Goal: Find specific page/section: Find specific page/section

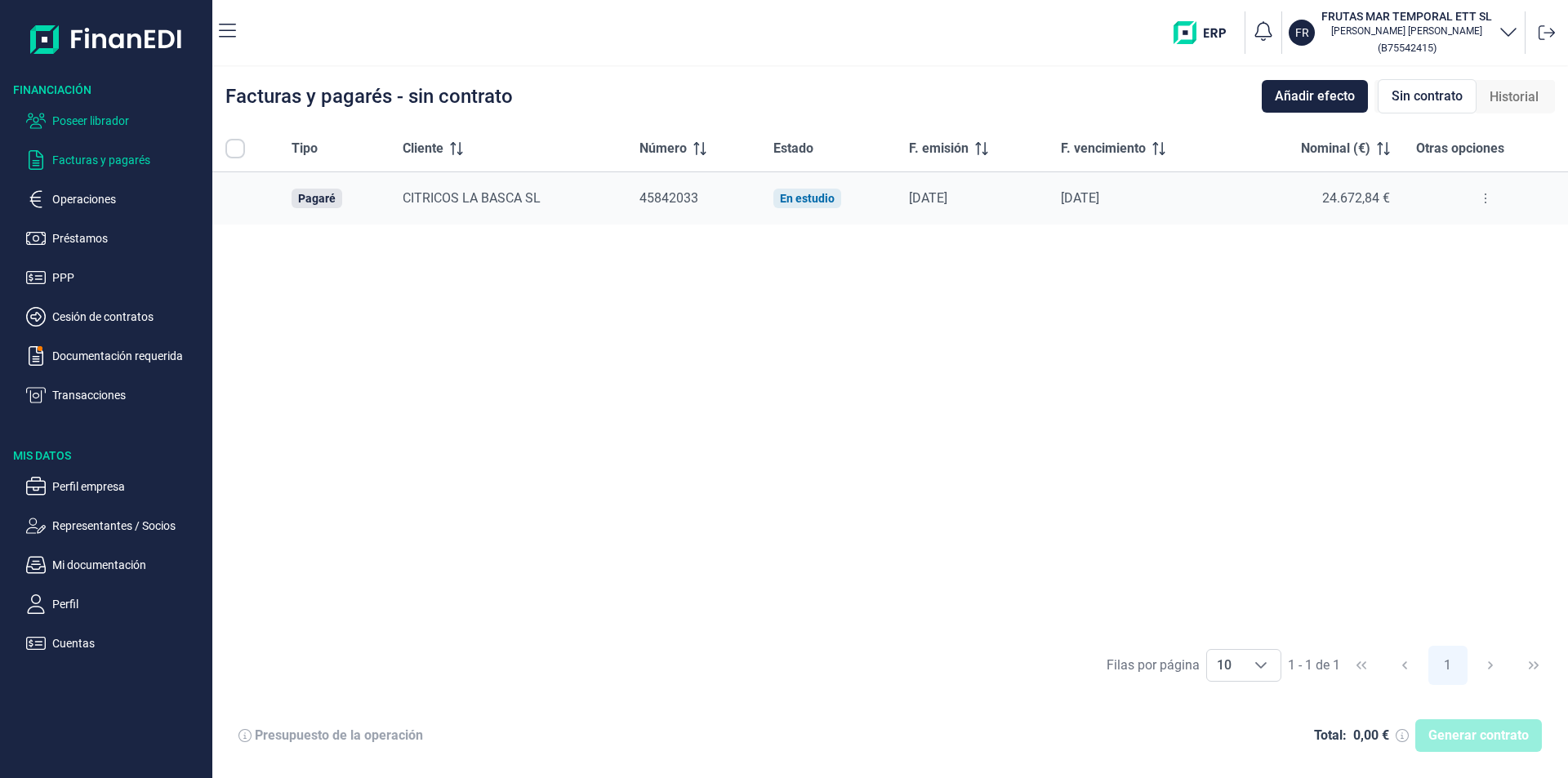
click at [114, 117] on p "Poseer librador" at bounding box center [128, 120] width 154 height 19
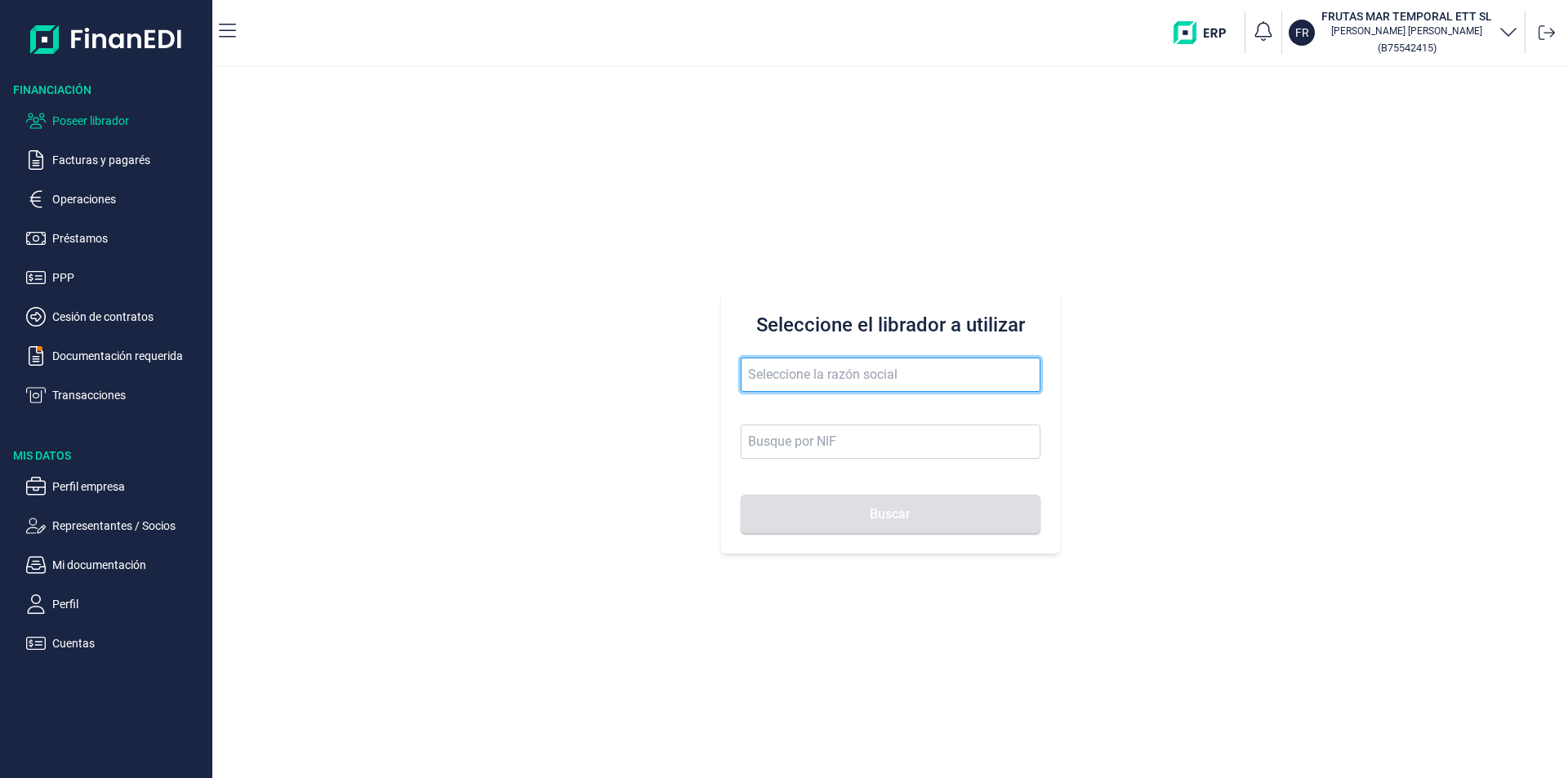
click at [777, 377] on input "text" at bounding box center [890, 374] width 300 height 34
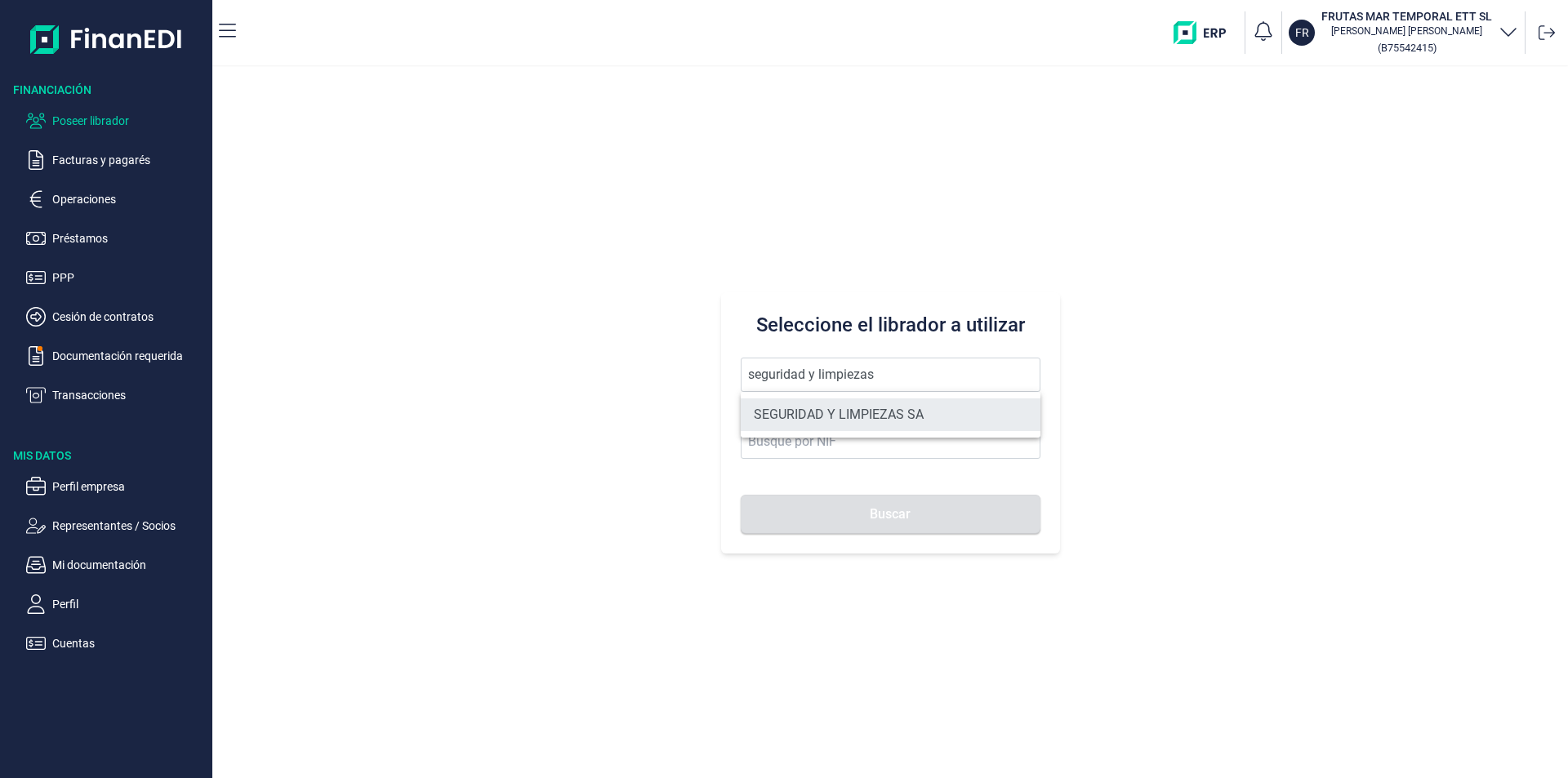
click at [835, 409] on li "SEGURIDAD Y LIMPIEZAS SA" at bounding box center [890, 414] width 300 height 32
type input "SEGURIDAD Y LIMPIEZAS SA"
type input "A07058084"
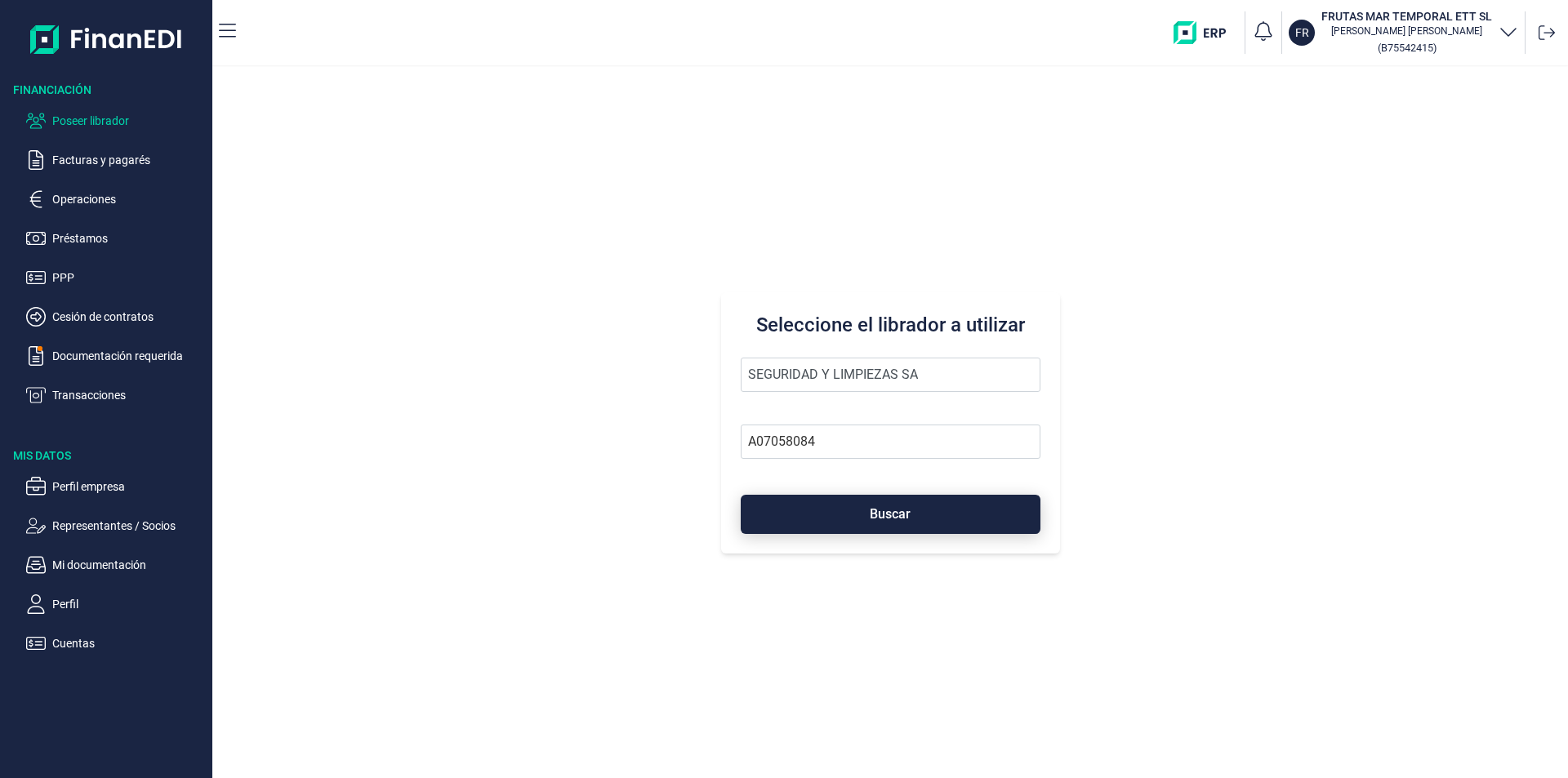
click at [824, 515] on button "Buscar" at bounding box center [890, 514] width 300 height 40
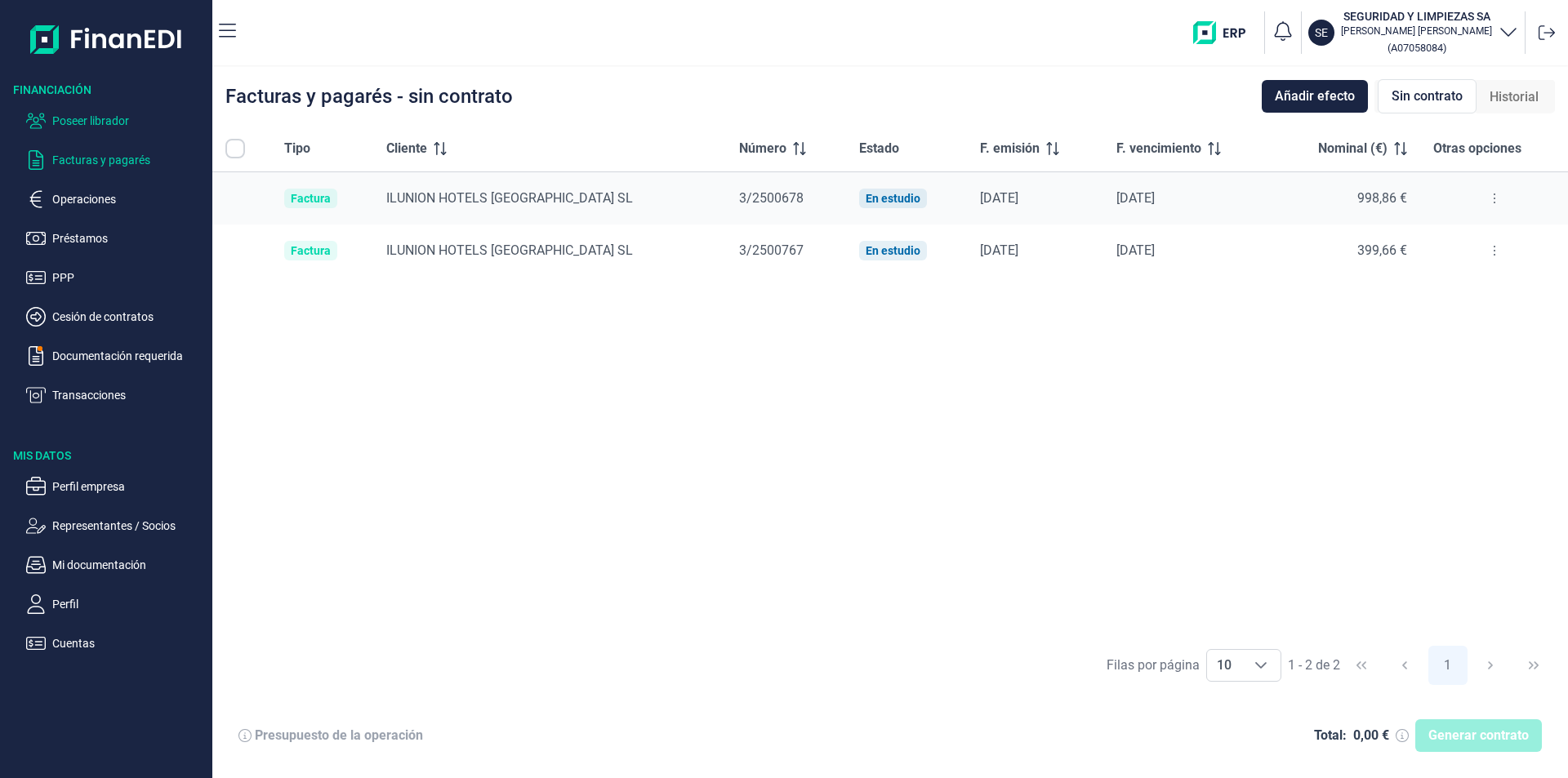
click at [110, 119] on p "Poseer librador" at bounding box center [128, 120] width 154 height 19
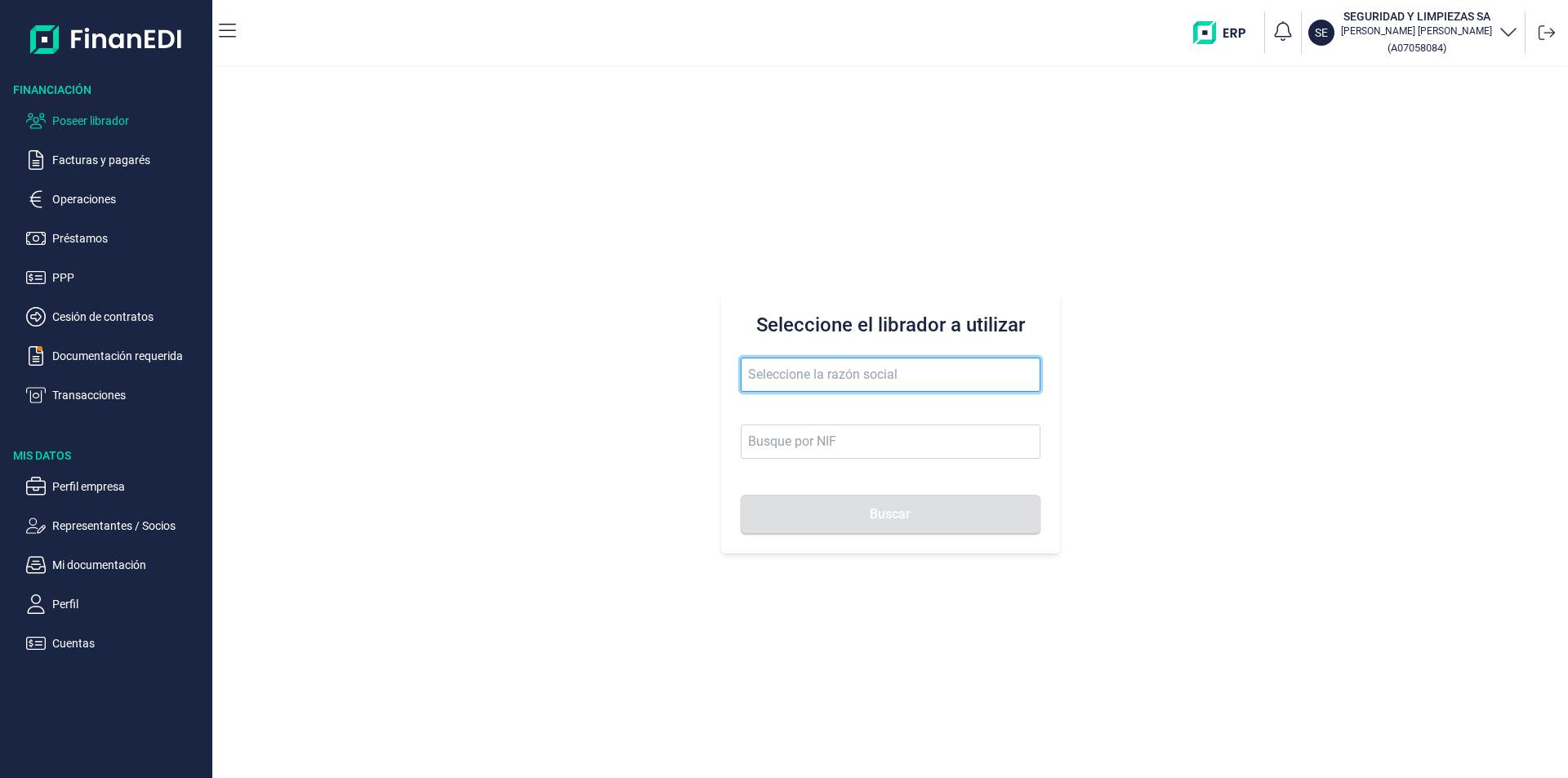
click at [767, 374] on input "text" at bounding box center [890, 374] width 300 height 34
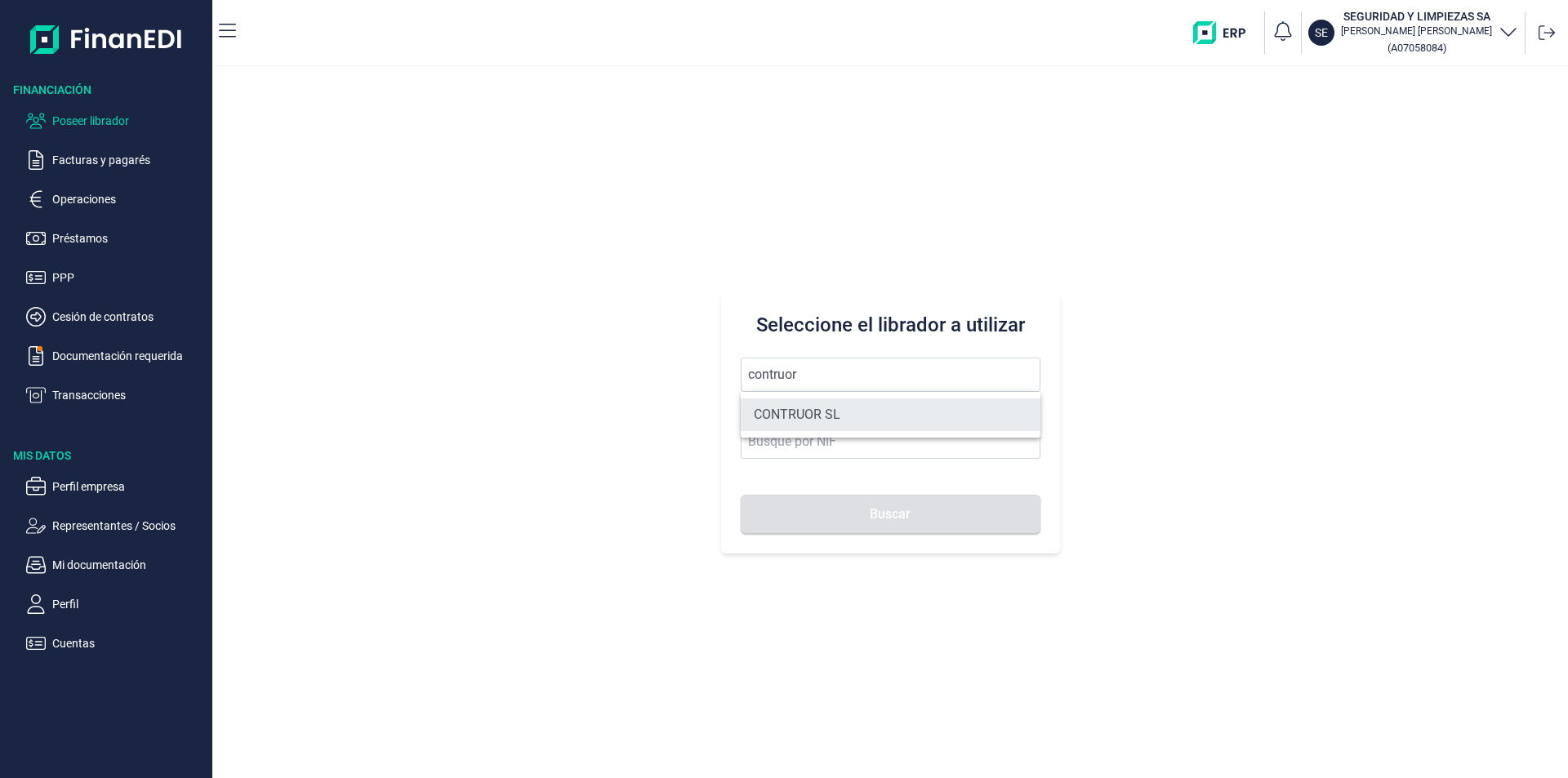
click at [832, 414] on li "CONTRUOR SL" at bounding box center [890, 414] width 300 height 32
type input "CONTRUOR SL"
type input "B02897700"
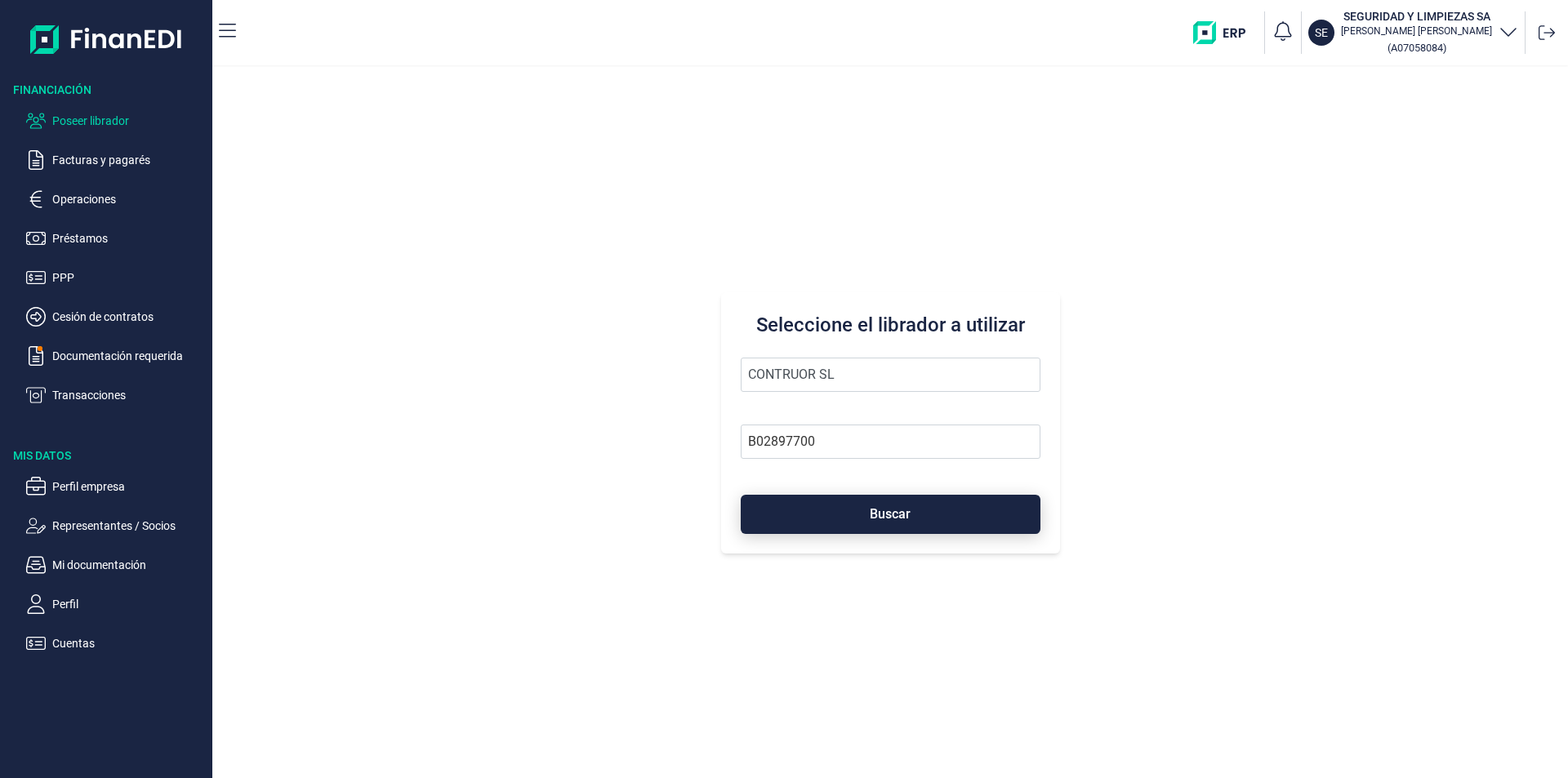
click at [835, 510] on button "Buscar" at bounding box center [890, 514] width 300 height 40
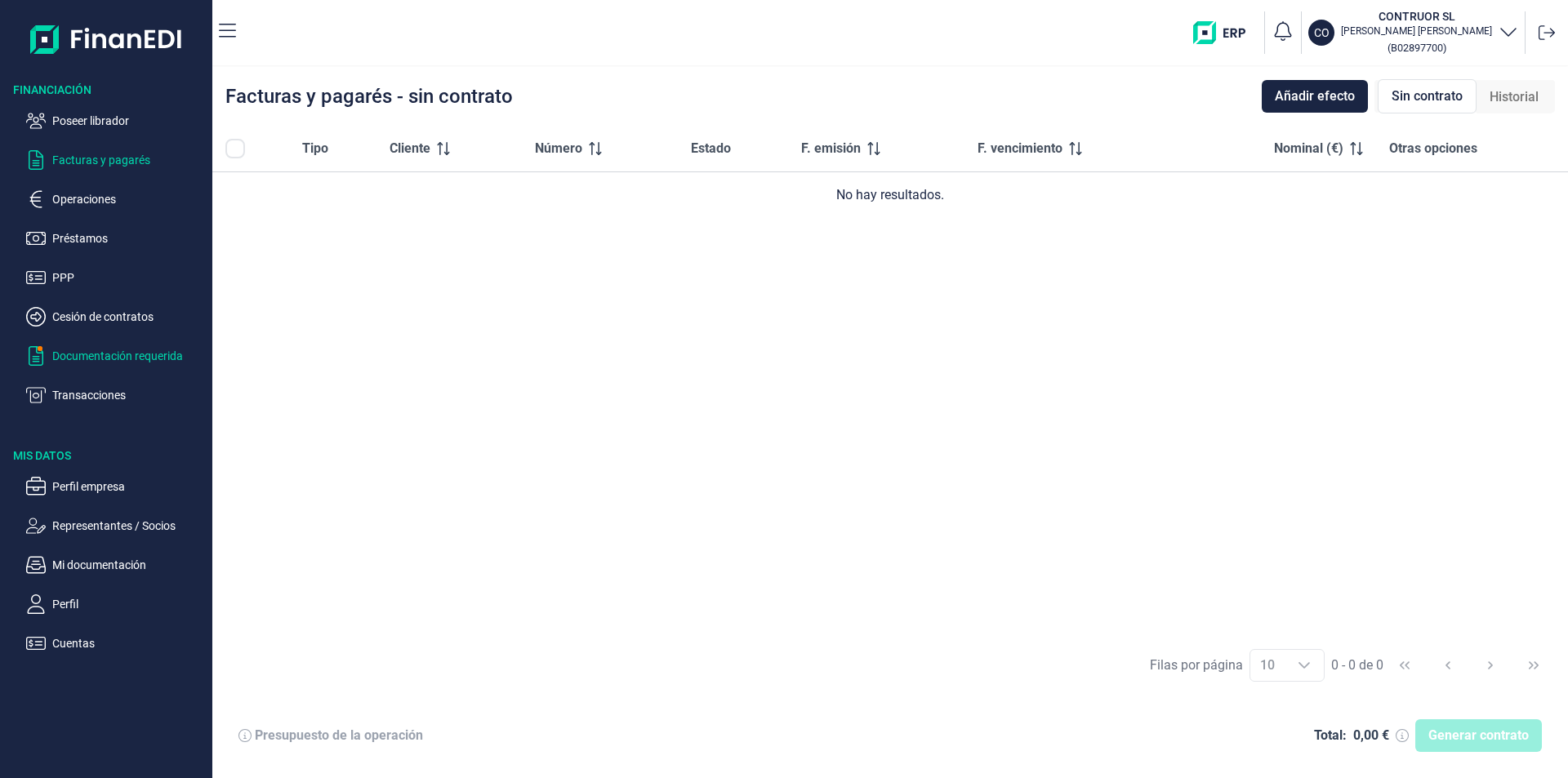
click at [114, 360] on p "Documentación requerida" at bounding box center [128, 356] width 154 height 19
